Goal: Use online tool/utility: Utilize a website feature to perform a specific function

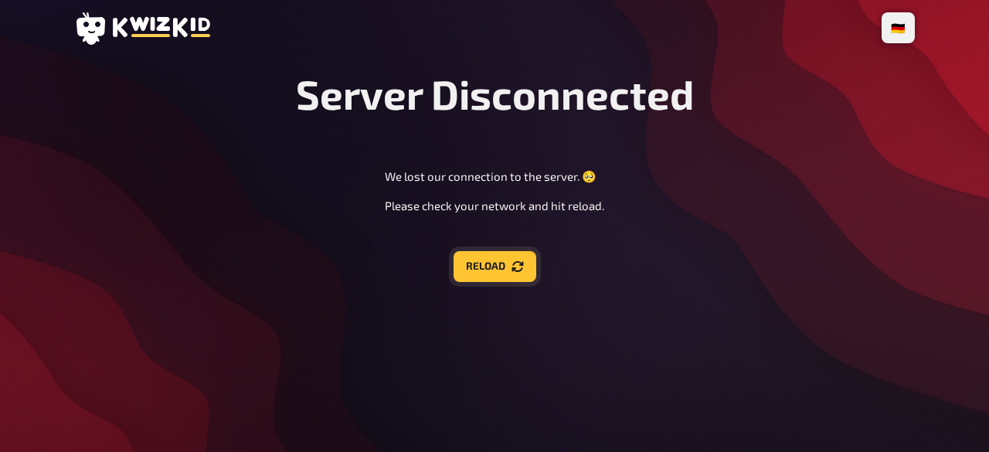
click at [514, 269] on icon "Reload" at bounding box center [518, 266] width 12 height 11
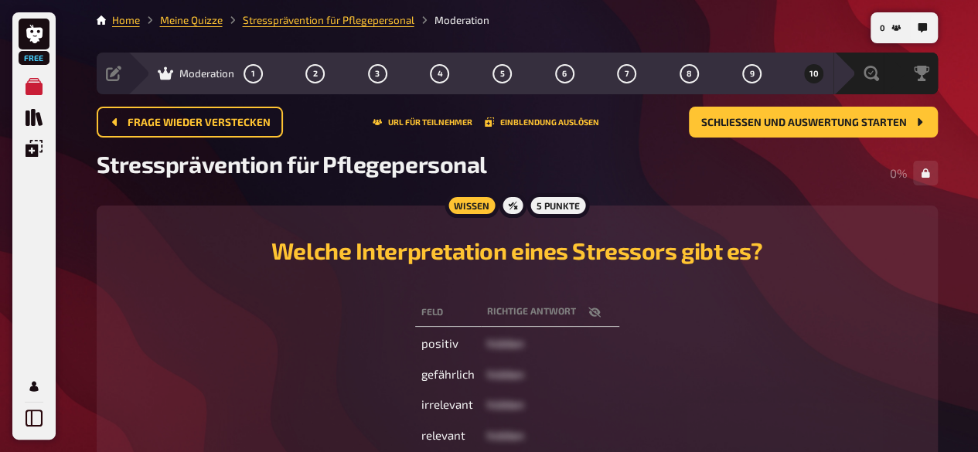
click at [450, 116] on div "Frage wieder verstecken URL für Teilnehmer Einblendung auslösen Schließen und A…" at bounding box center [517, 122] width 841 height 31
click at [423, 124] on button "URL für Teilnehmer" at bounding box center [423, 121] width 100 height 9
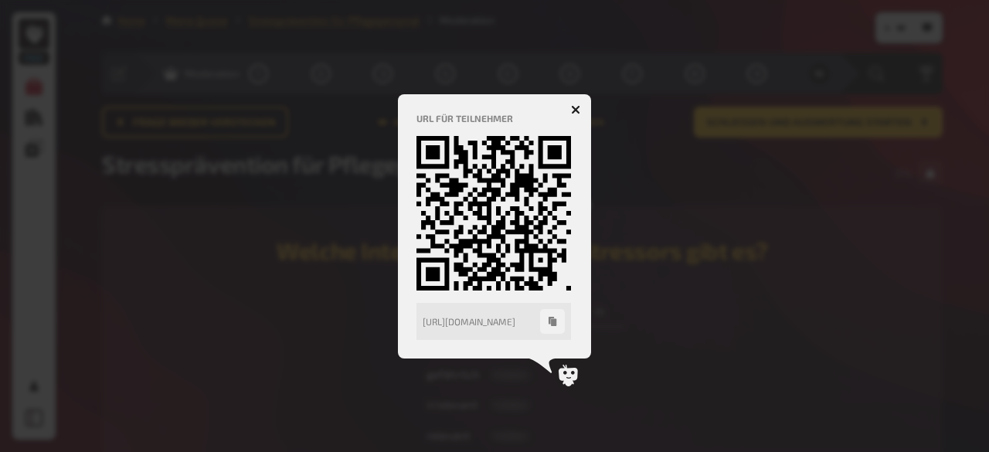
click at [577, 110] on icon "button" at bounding box center [576, 109] width 15 height 15
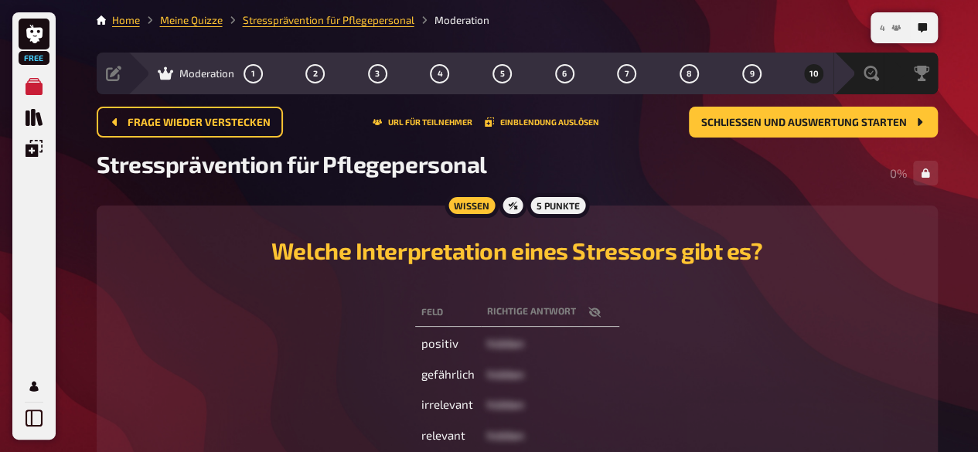
click at [891, 27] on icon "4" at bounding box center [895, 28] width 9 height 6
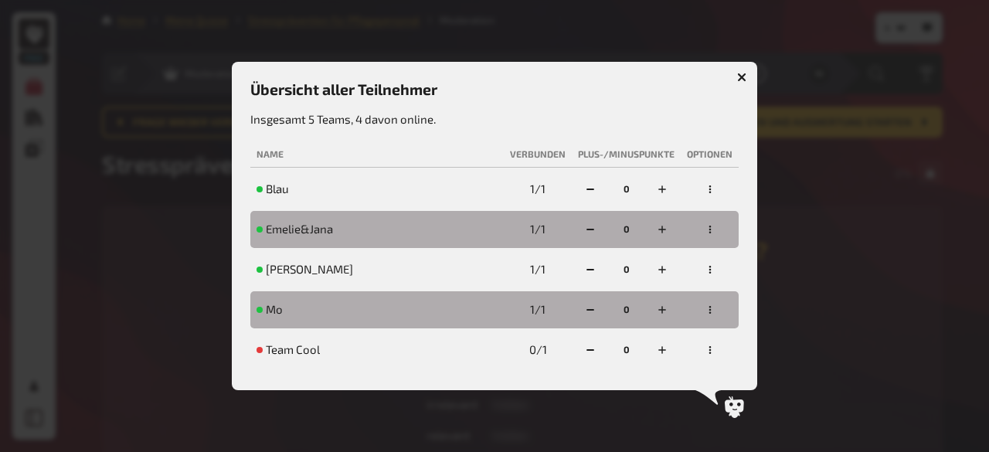
click at [710, 353] on icon "button" at bounding box center [710, 350] width 2 height 8
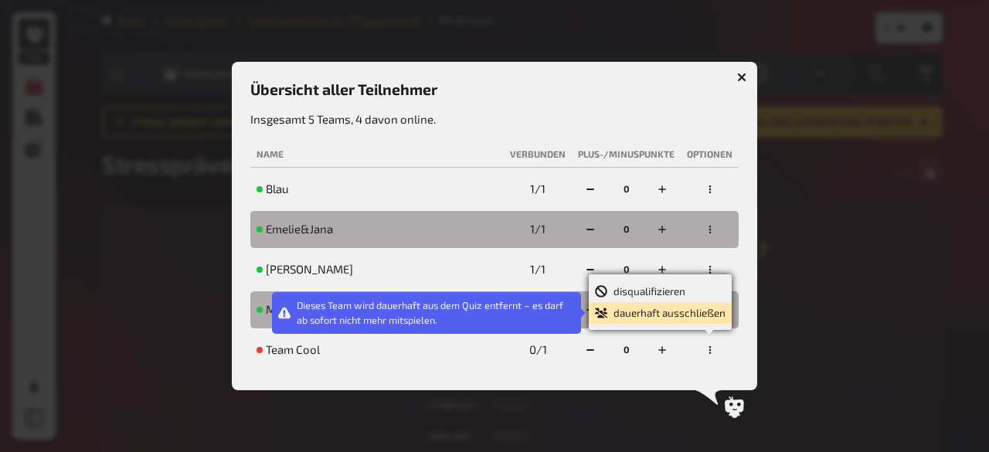
click at [680, 310] on div "dauerhaft ausschließen" at bounding box center [660, 312] width 131 height 15
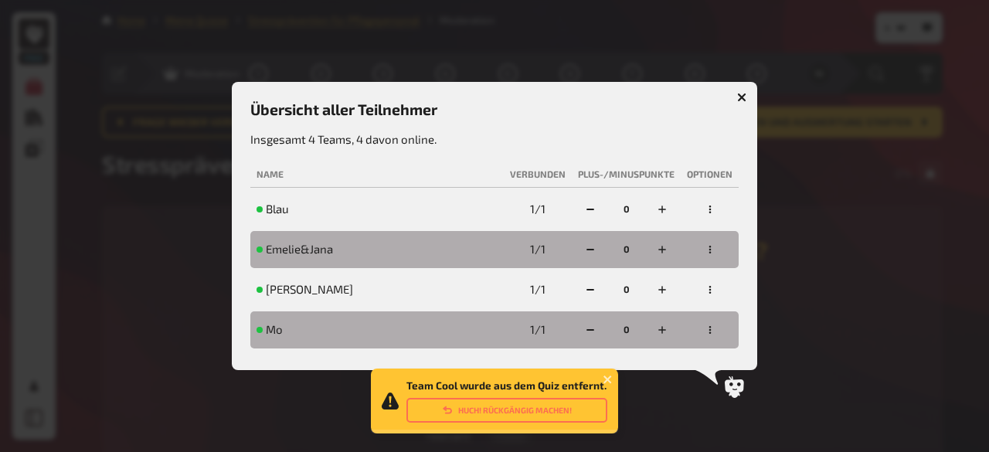
click at [680, 310] on table "Name Verbunden Plus-/Minuspunkte Optionen Blau 1 / 1 0 Emelie&Jana 1 / 1 0 [PER…" at bounding box center [494, 255] width 488 height 192
click at [738, 97] on icon "button" at bounding box center [741, 97] width 9 height 9
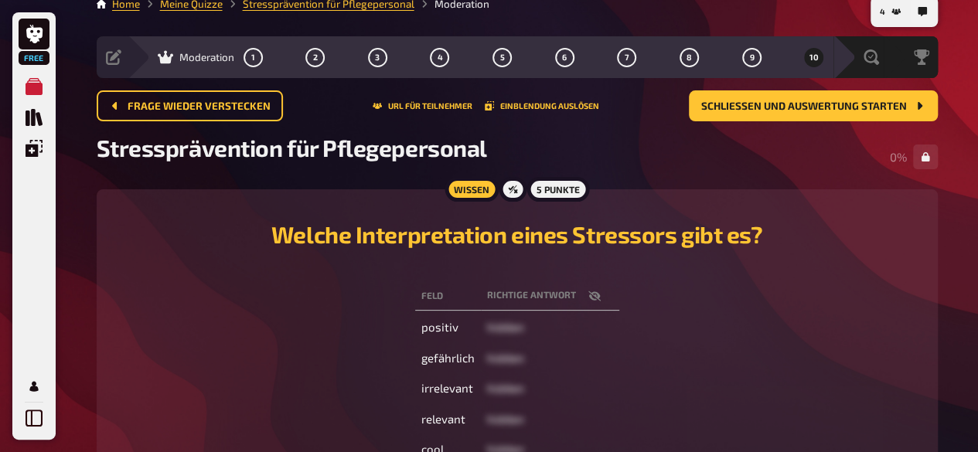
scroll to position [2, 0]
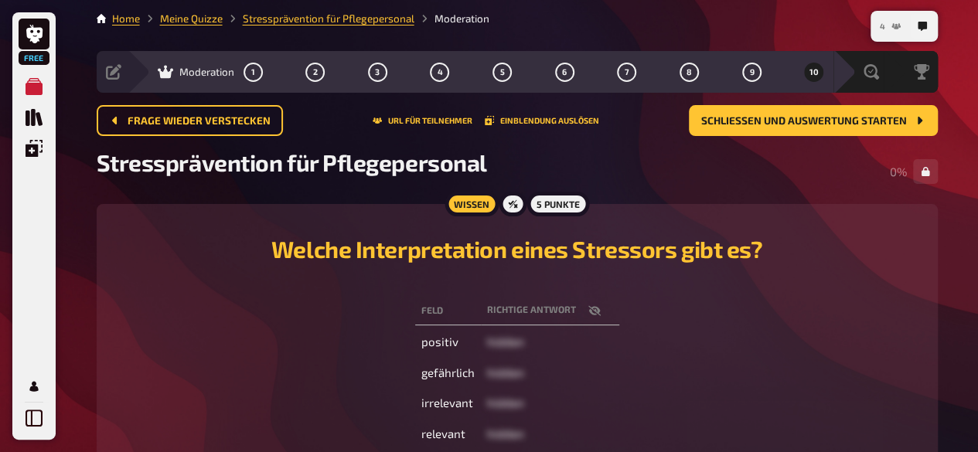
click at [888, 30] on button "4" at bounding box center [889, 26] width 33 height 25
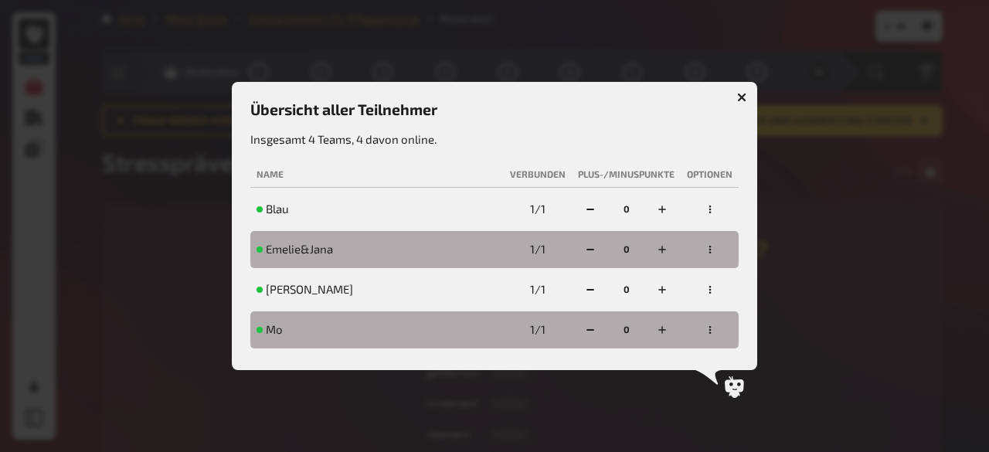
click at [742, 94] on icon "button" at bounding box center [741, 97] width 9 height 9
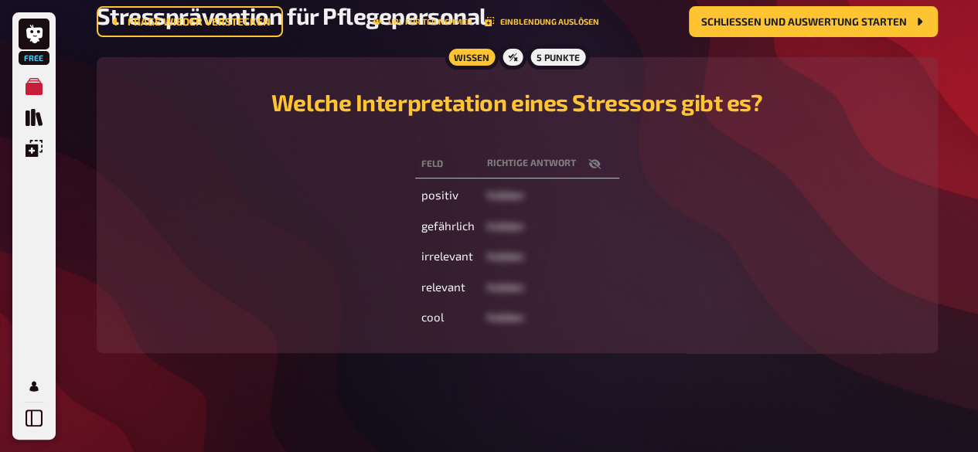
scroll to position [0, 0]
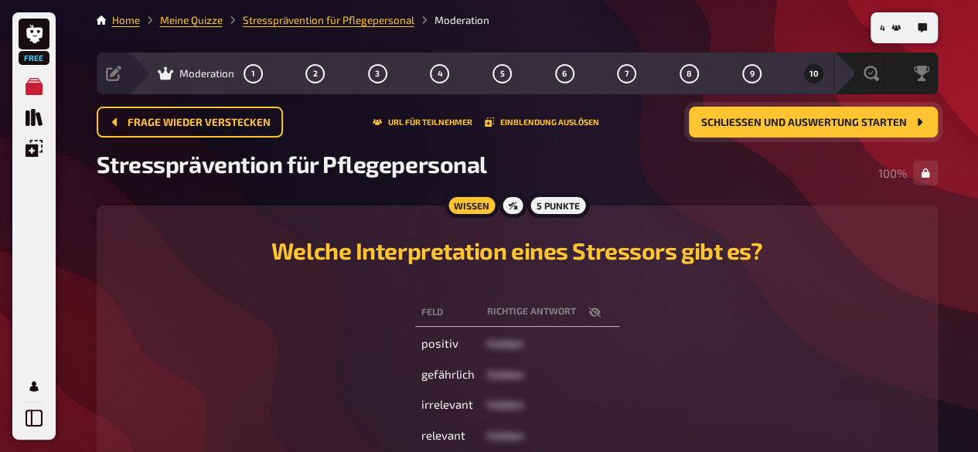
click at [788, 123] on span "Schließen und Auswertung starten" at bounding box center [804, 122] width 206 height 11
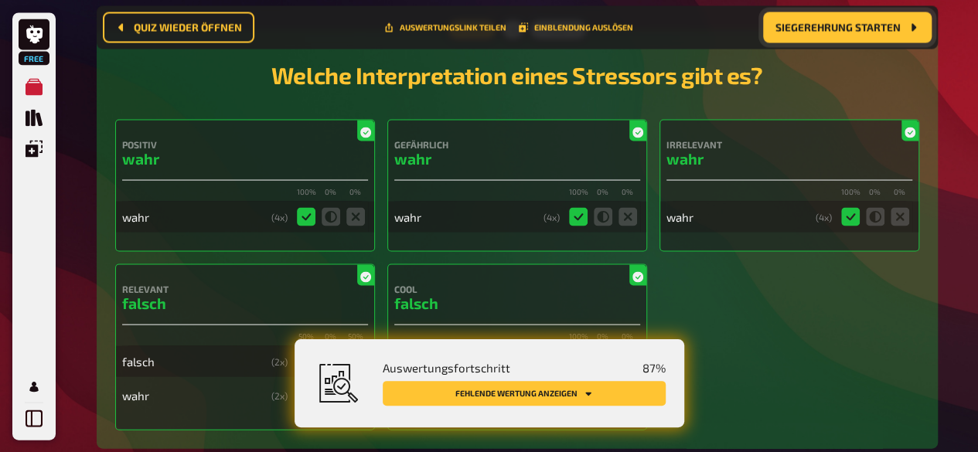
scroll to position [4423, 0]
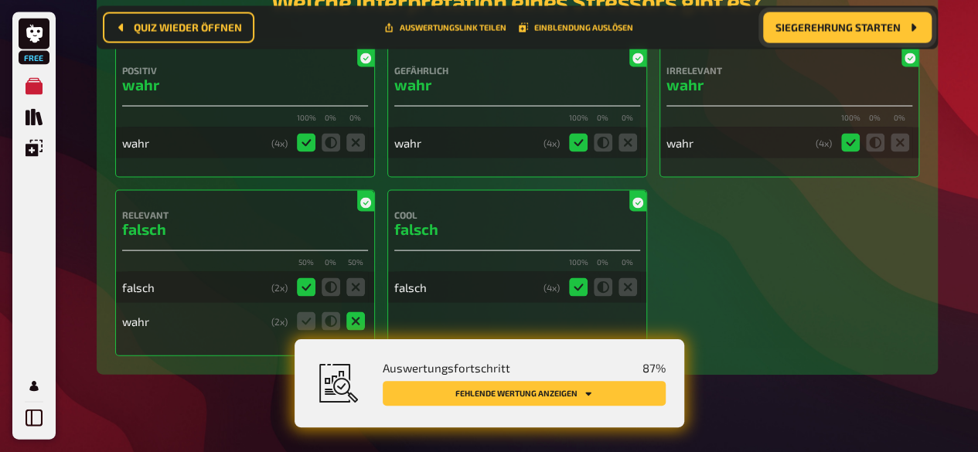
click at [846, 27] on span "Siegerehrung starten" at bounding box center [837, 27] width 125 height 11
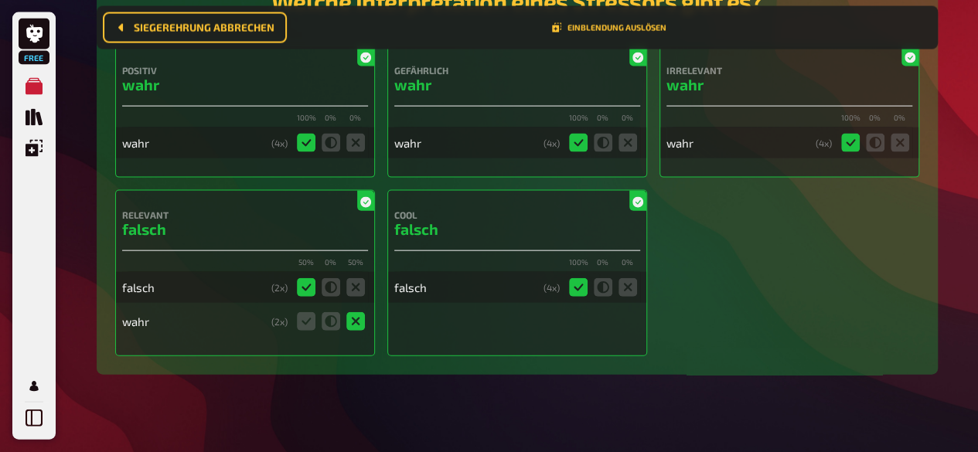
scroll to position [102, 0]
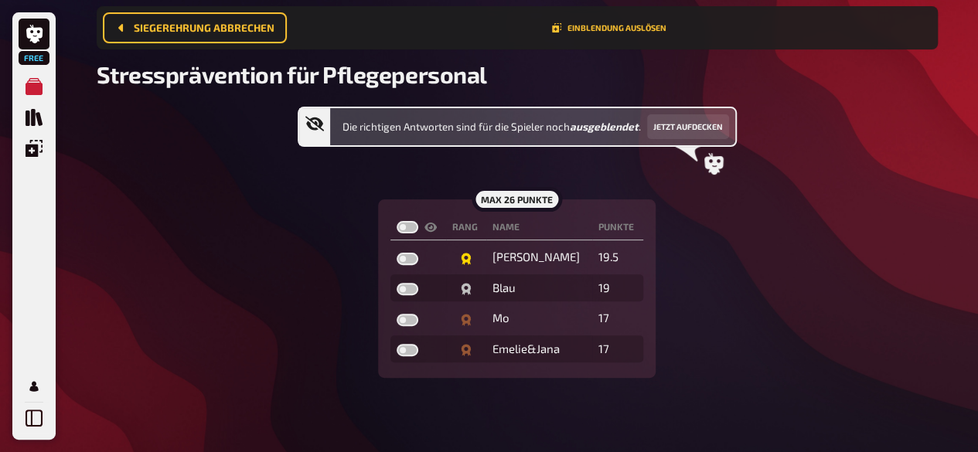
click at [727, 371] on div "Die richtigen Antworten sind für die Spieler noch ausgeblendet . Jetzt aufdecke…" at bounding box center [517, 242] width 841 height 271
